Goal: Information Seeking & Learning: Check status

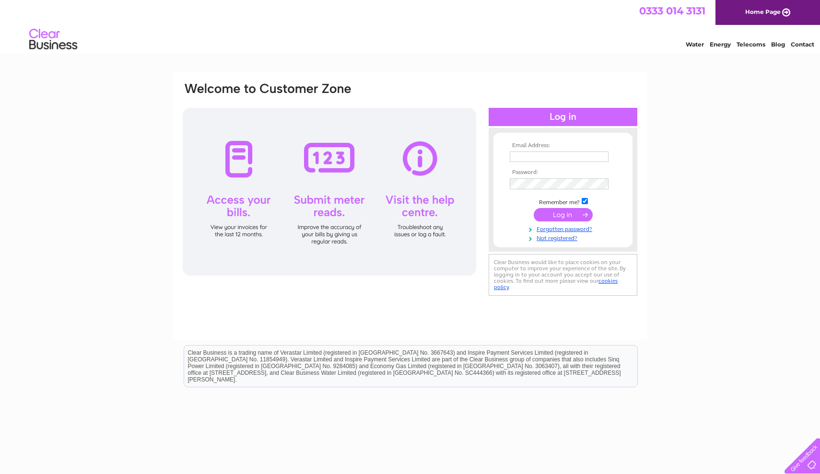
type input "aishaali26@icloud.com"
click at [553, 209] on input "submit" at bounding box center [562, 215] width 59 height 13
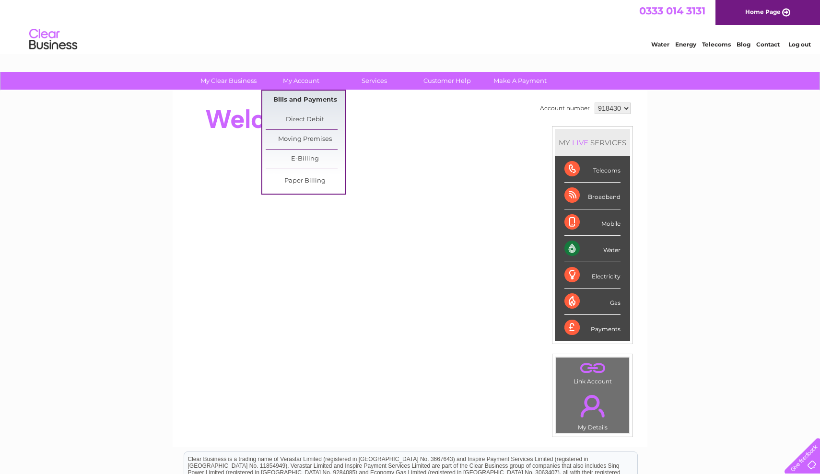
click at [320, 99] on link "Bills and Payments" at bounding box center [305, 100] width 79 height 19
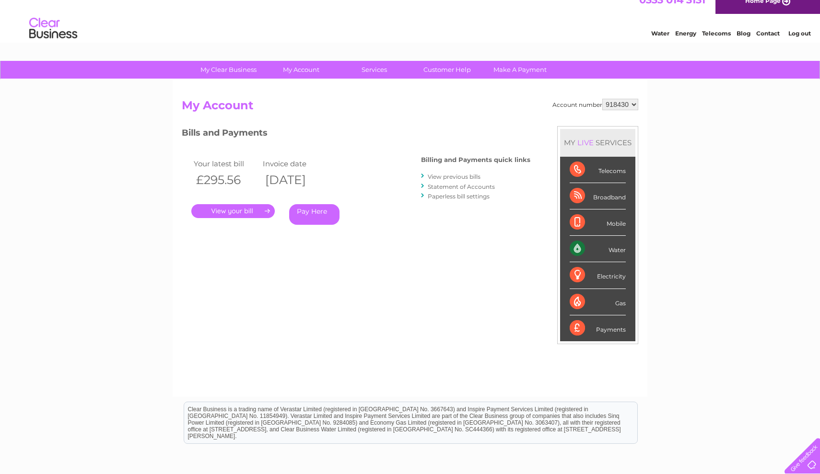
scroll to position [1, 0]
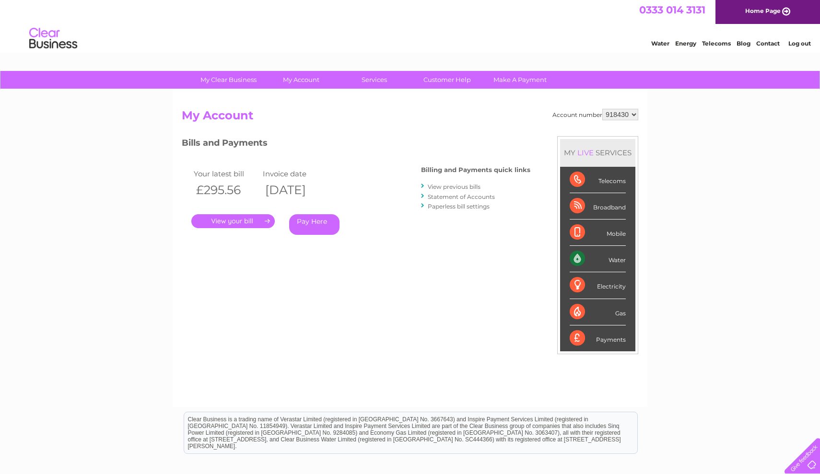
click at [262, 218] on link "." at bounding box center [232, 221] width 83 height 14
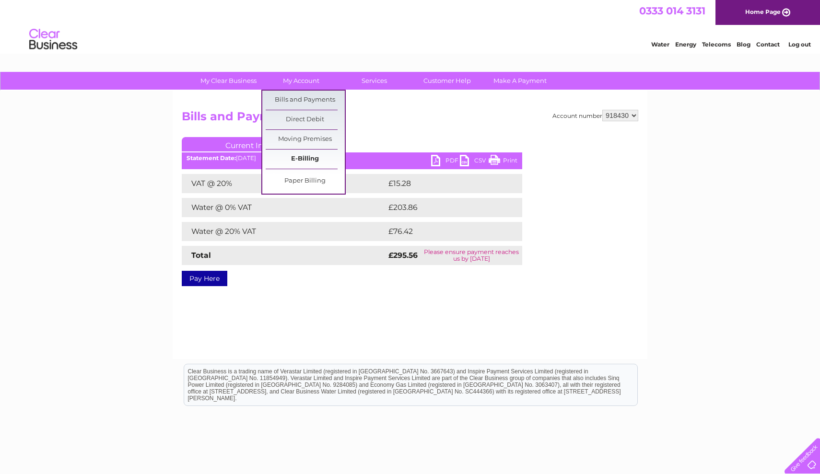
click at [305, 156] on link "E-Billing" at bounding box center [305, 159] width 79 height 19
click at [298, 156] on link "E-Billing" at bounding box center [305, 159] width 79 height 19
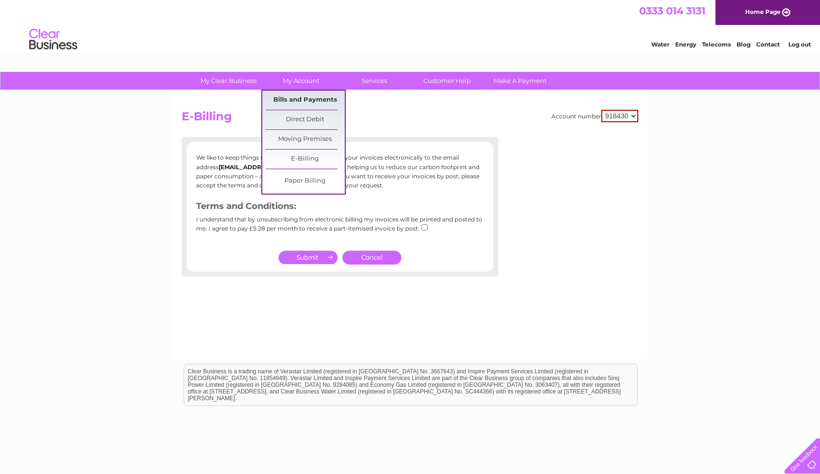
click at [291, 99] on link "Bills and Payments" at bounding box center [305, 100] width 79 height 19
click at [290, 100] on link "Bills and Payments" at bounding box center [305, 100] width 79 height 19
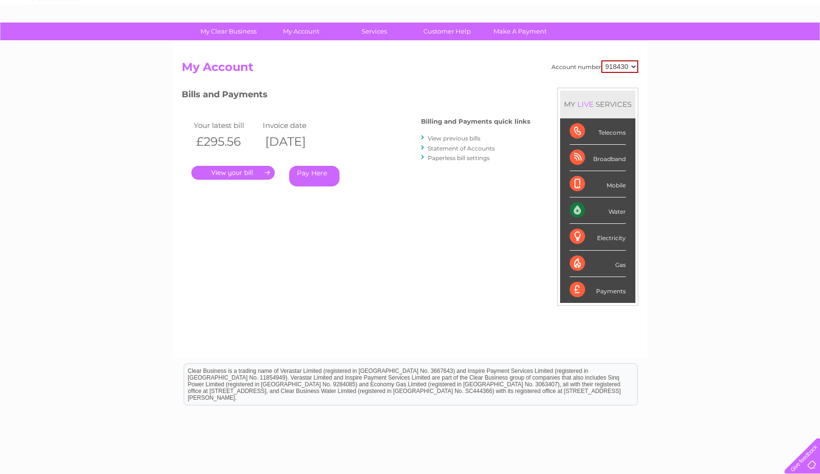
scroll to position [59, 0]
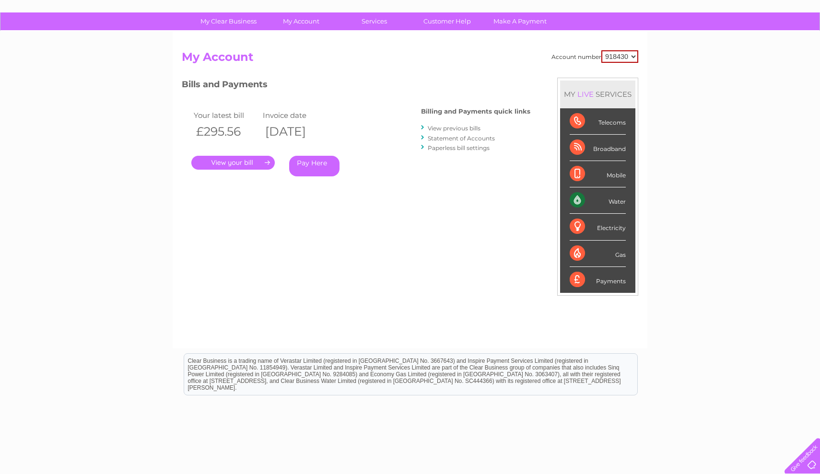
click at [450, 128] on link "View previous bills" at bounding box center [454, 128] width 53 height 7
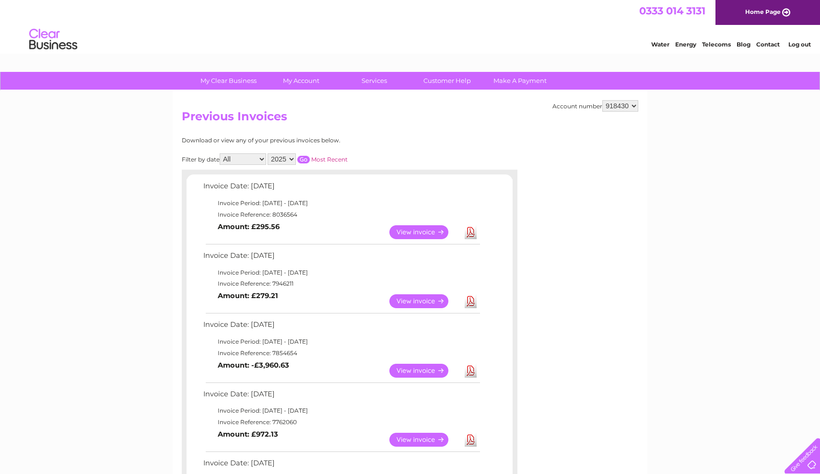
click at [417, 229] on link "View" at bounding box center [424, 232] width 70 height 14
